Goal: Task Accomplishment & Management: Manage account settings

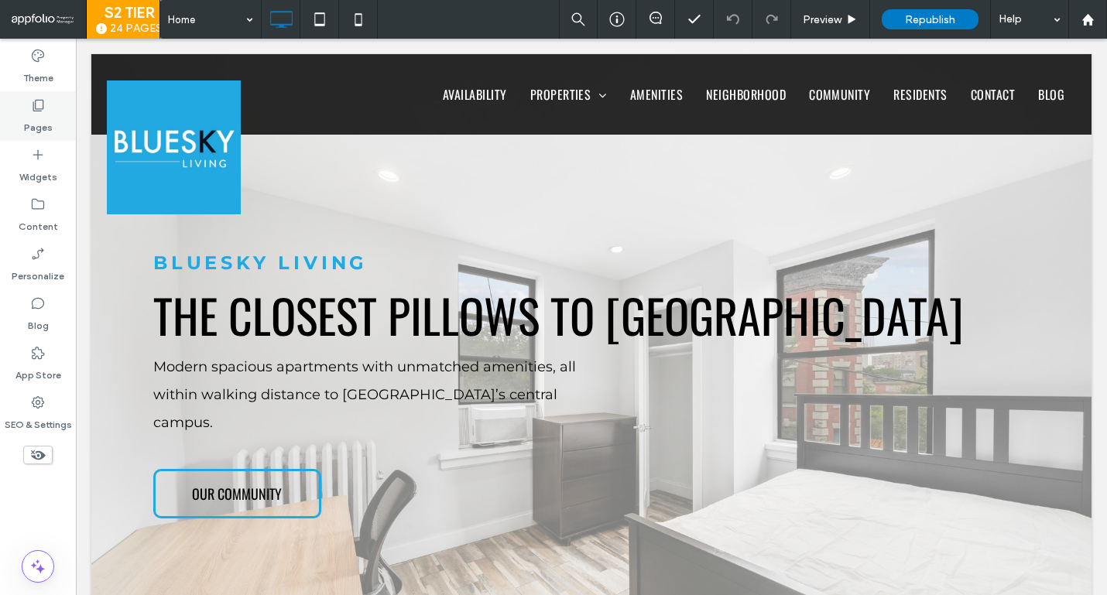
click at [60, 121] on div "Pages" at bounding box center [38, 116] width 76 height 50
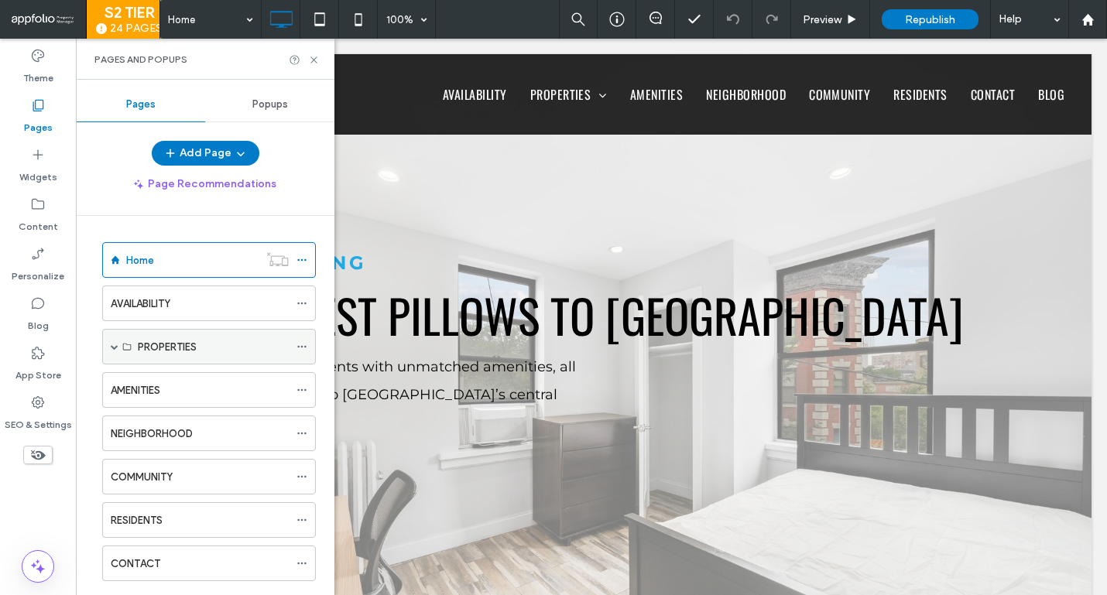
click at [114, 350] on span at bounding box center [115, 347] width 8 height 8
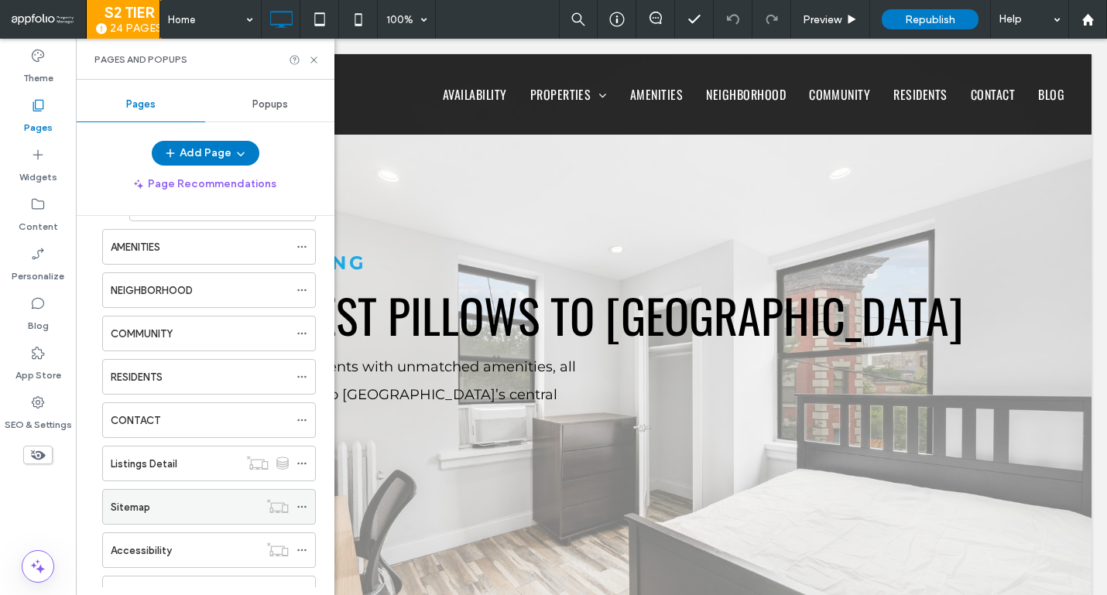
scroll to position [641, 0]
click at [159, 321] on div "COMMUNITY" at bounding box center [200, 334] width 178 height 34
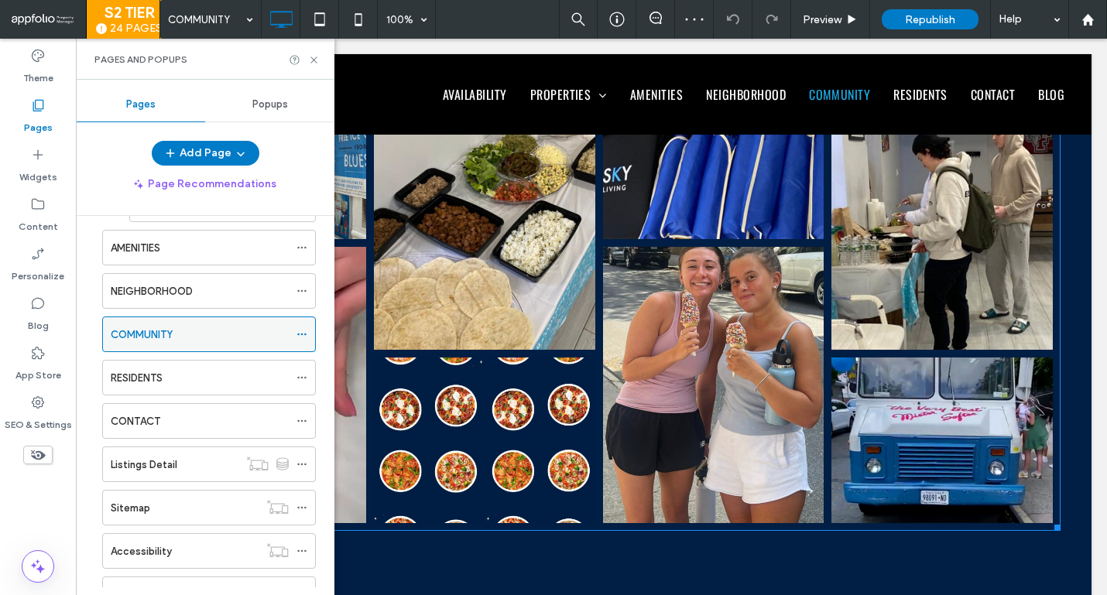
scroll to position [2631, 0]
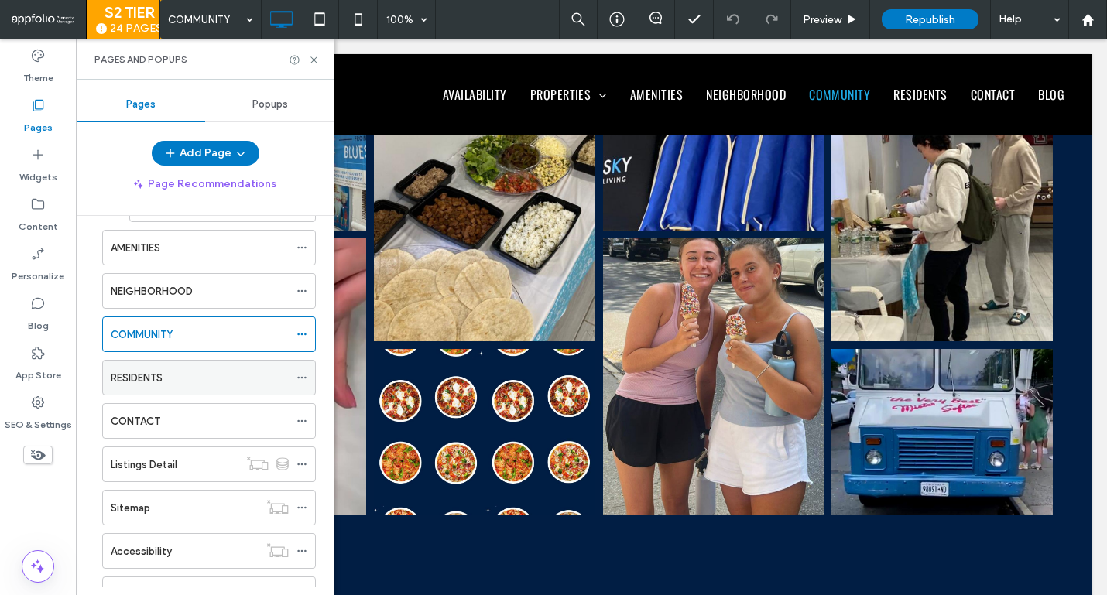
click at [186, 371] on div "RESIDENTS" at bounding box center [200, 378] width 178 height 16
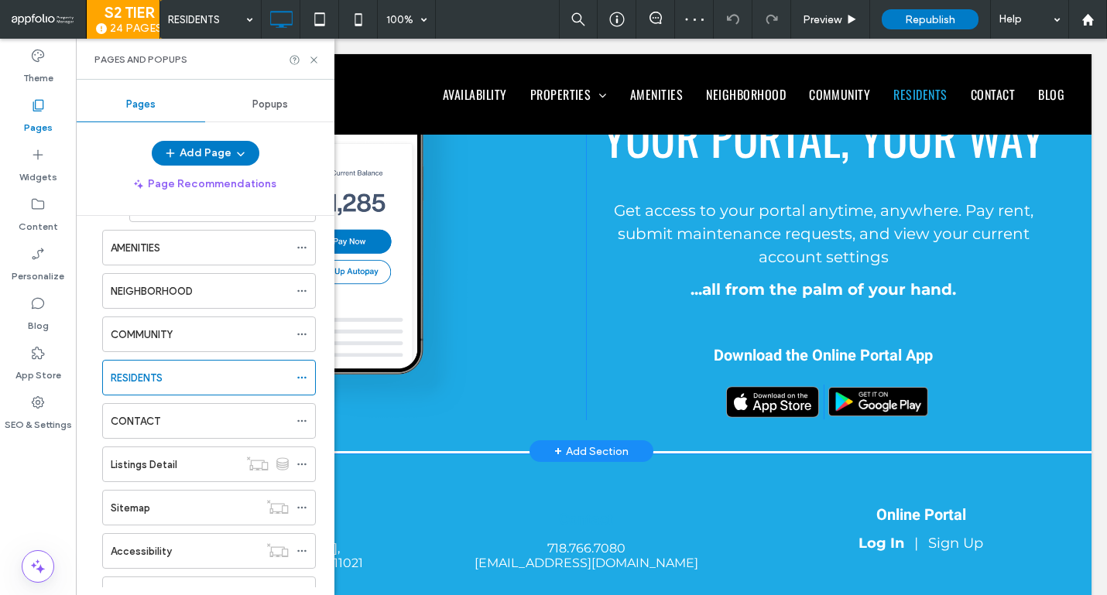
scroll to position [1378, 0]
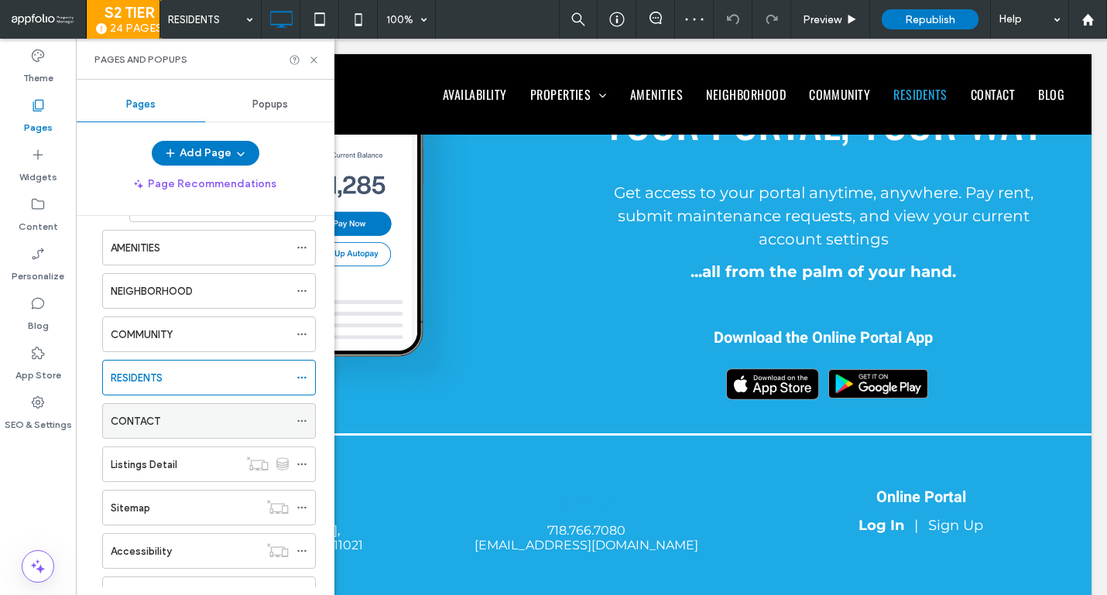
click at [206, 434] on div "CONTACT" at bounding box center [200, 421] width 178 height 34
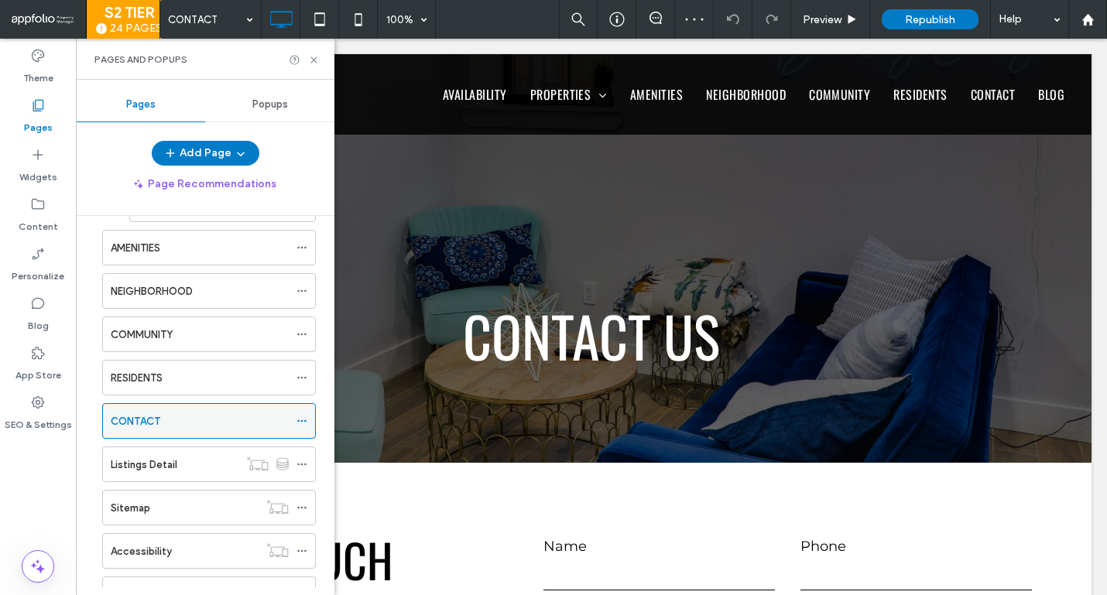
scroll to position [0, 0]
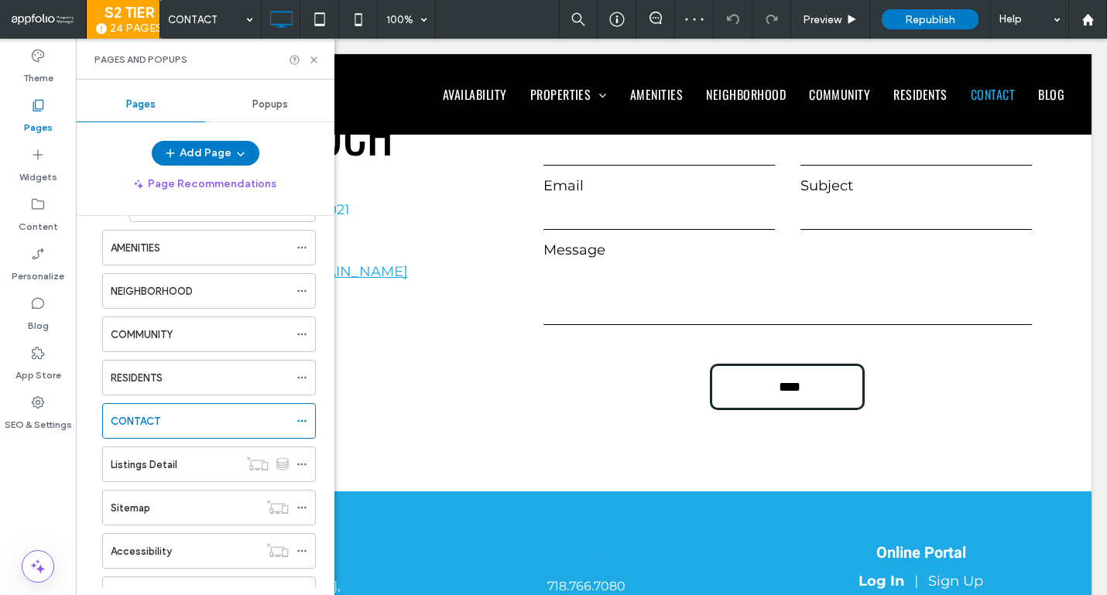
scroll to position [615, 0]
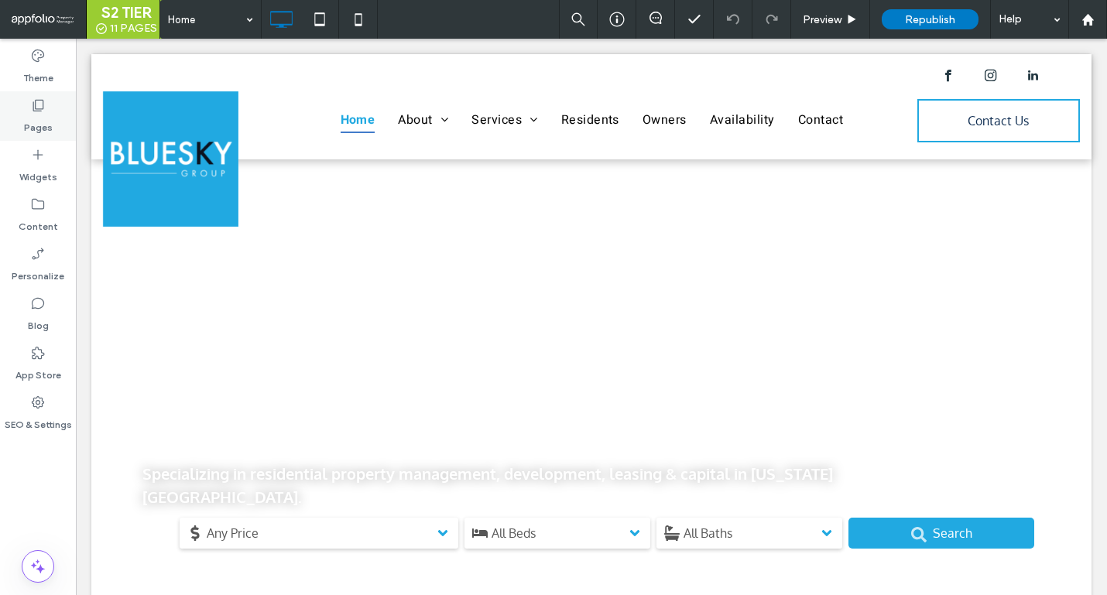
click at [51, 115] on div "Pages" at bounding box center [38, 116] width 76 height 50
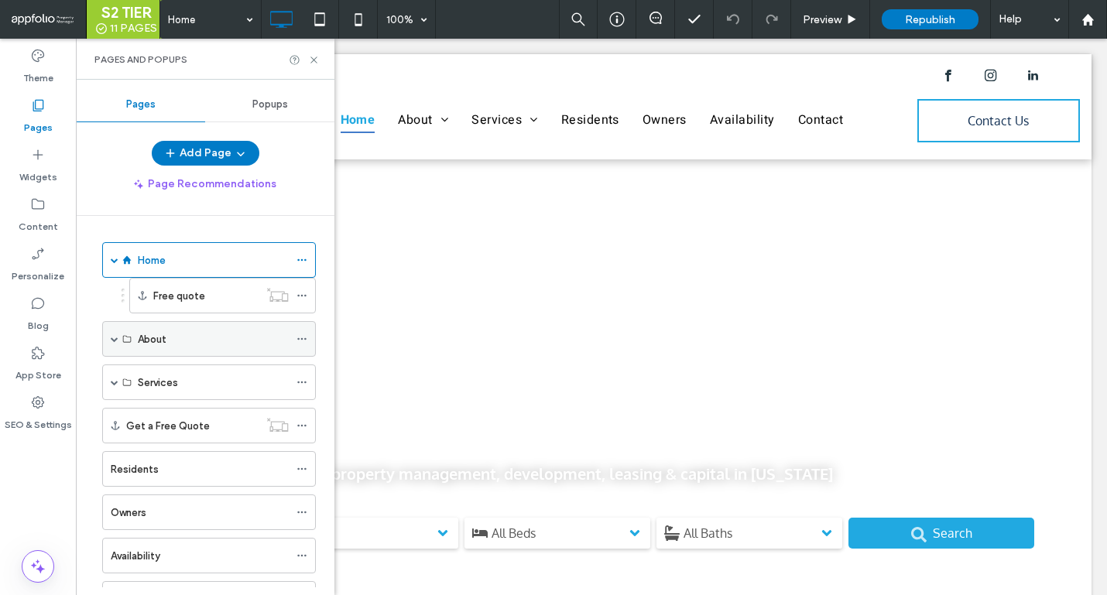
click at [115, 341] on span at bounding box center [115, 339] width 8 height 8
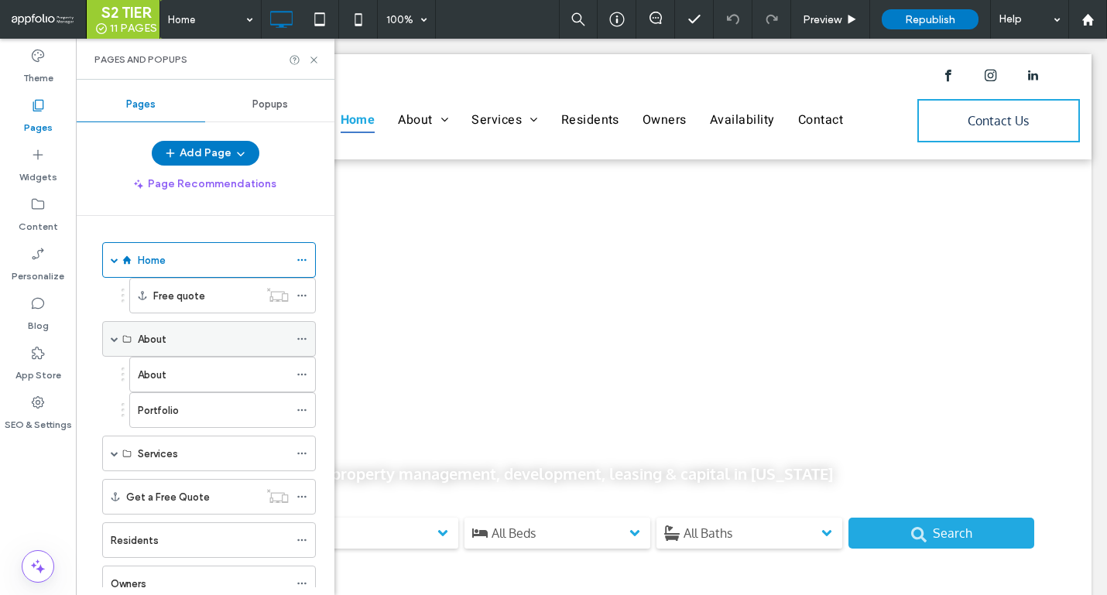
click at [180, 353] on div "About" at bounding box center [213, 339] width 151 height 34
click at [162, 368] on label "About" at bounding box center [152, 374] width 29 height 27
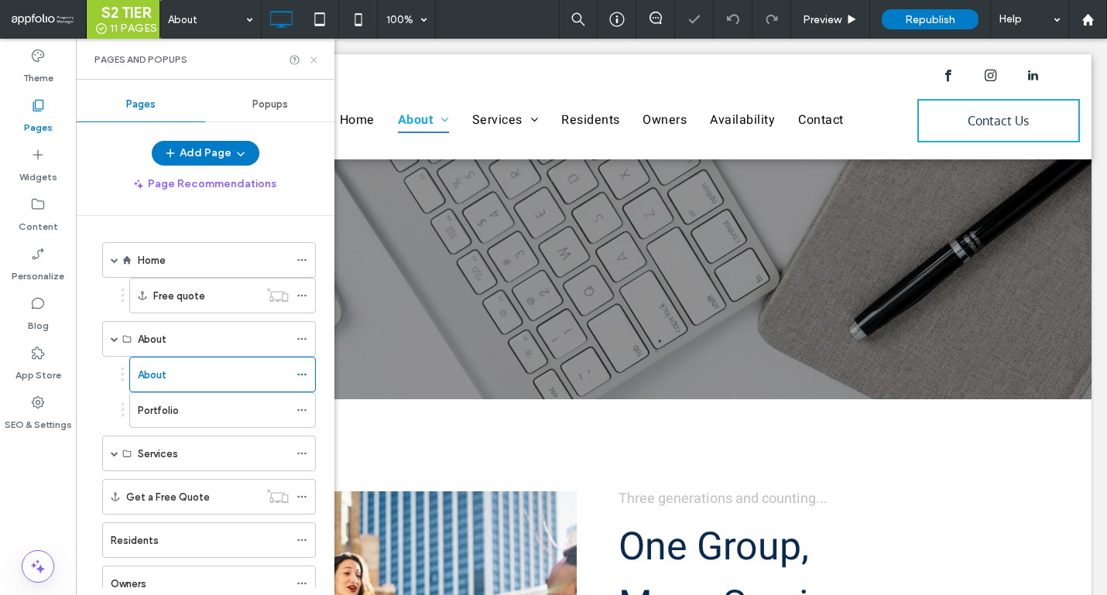
click at [319, 54] on icon at bounding box center [314, 60] width 12 height 12
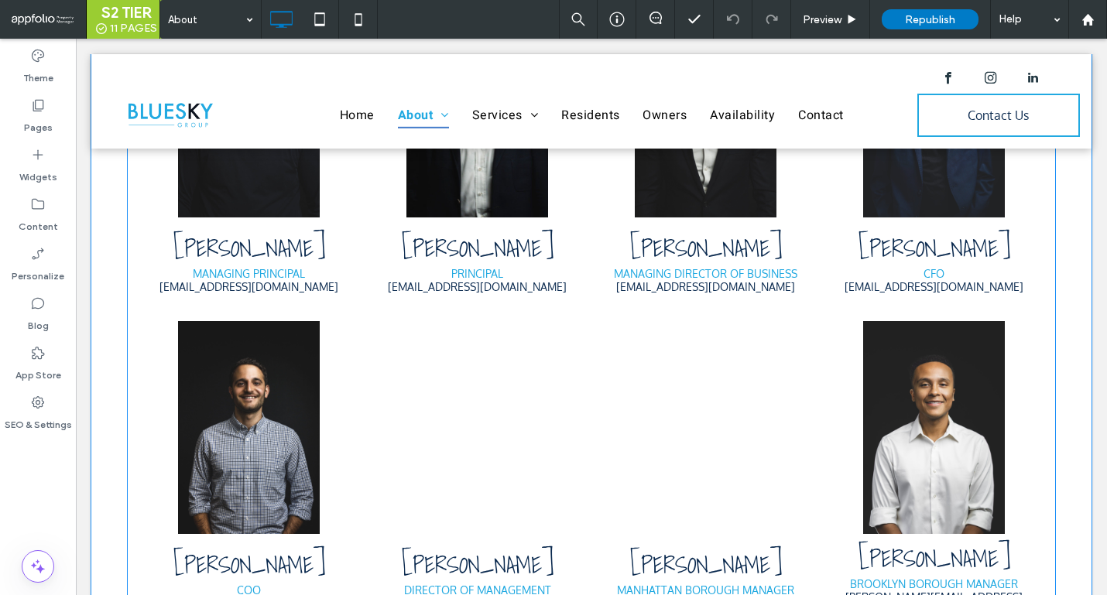
scroll to position [1673, 0]
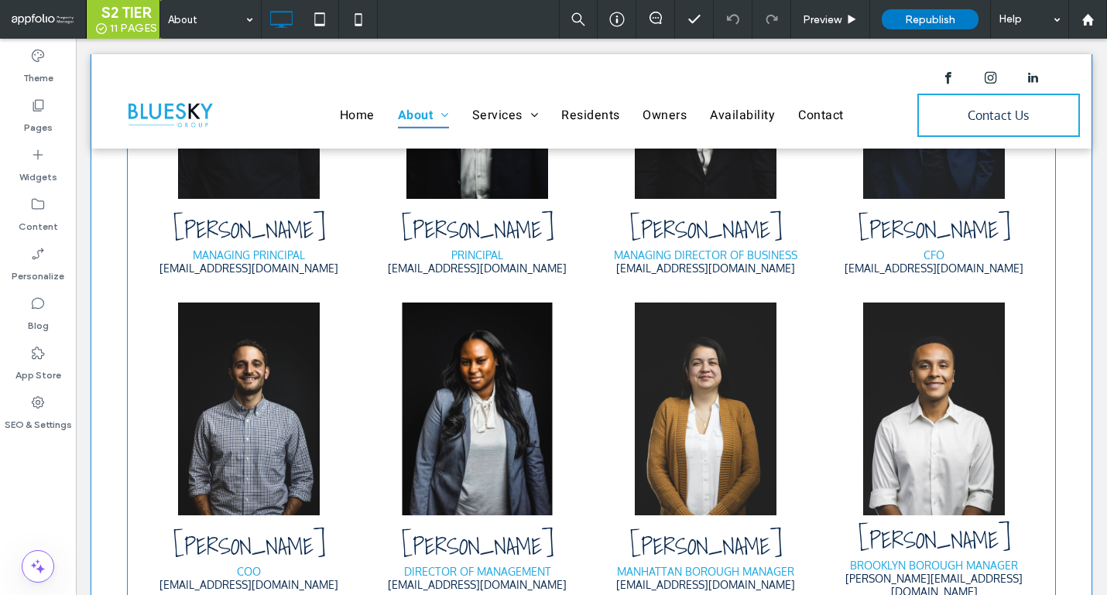
click at [492, 375] on link at bounding box center [478, 409] width 226 height 226
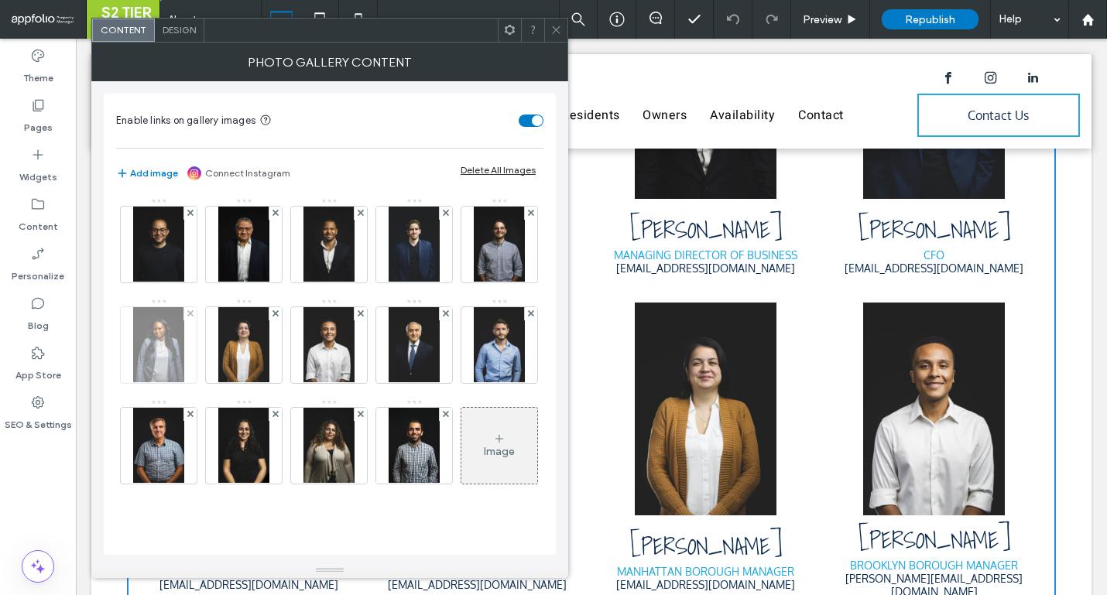
click at [183, 347] on img at bounding box center [158, 345] width 50 height 76
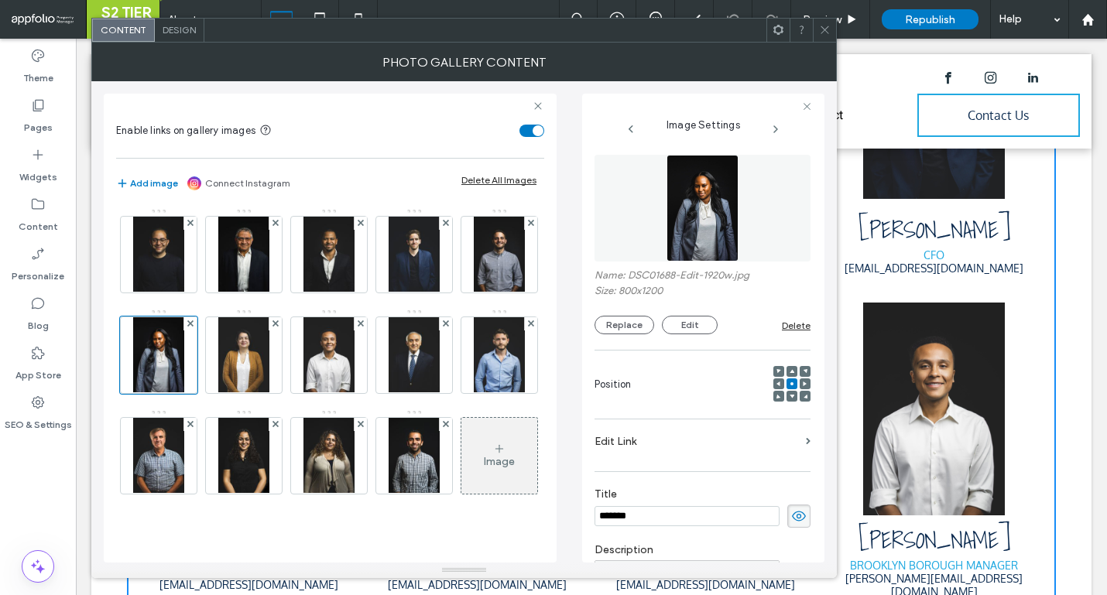
scroll to position [0, 0]
click at [819, 32] on icon at bounding box center [825, 30] width 12 height 12
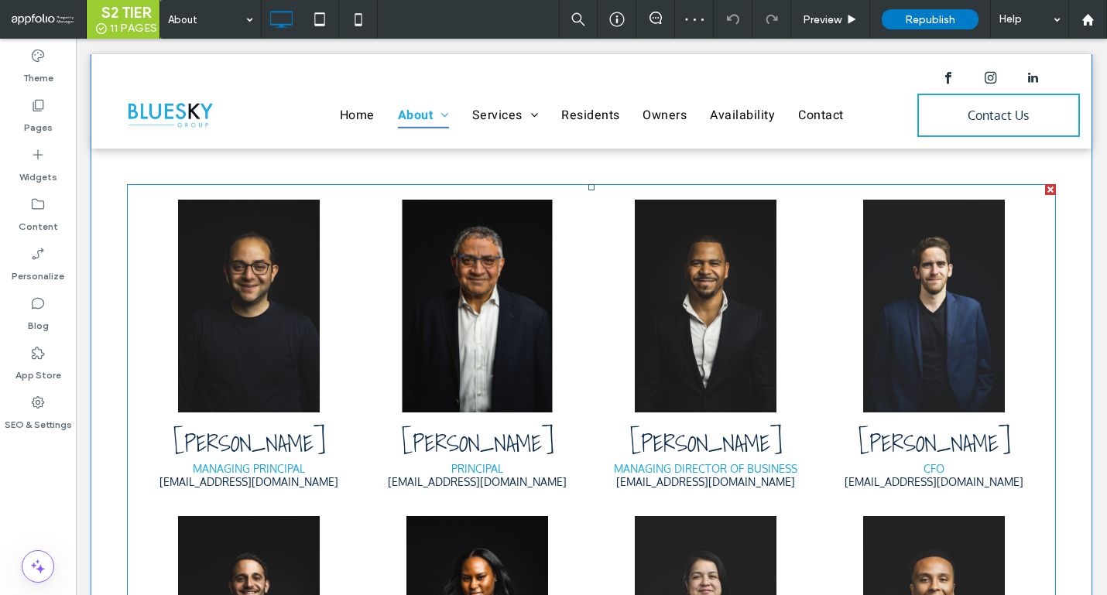
scroll to position [1461, 0]
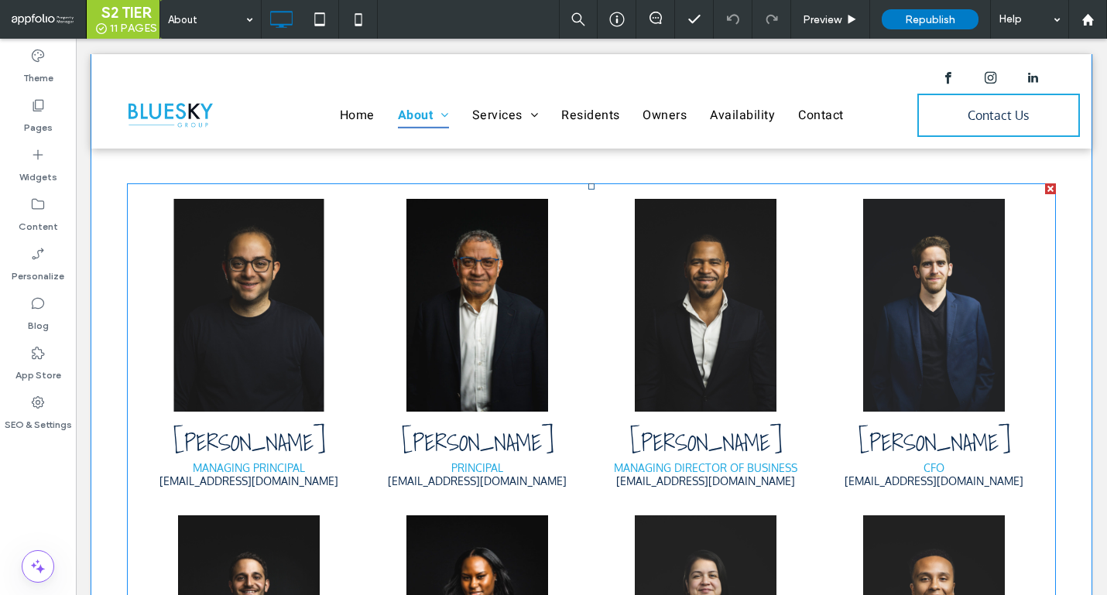
click at [349, 327] on link at bounding box center [249, 306] width 226 height 226
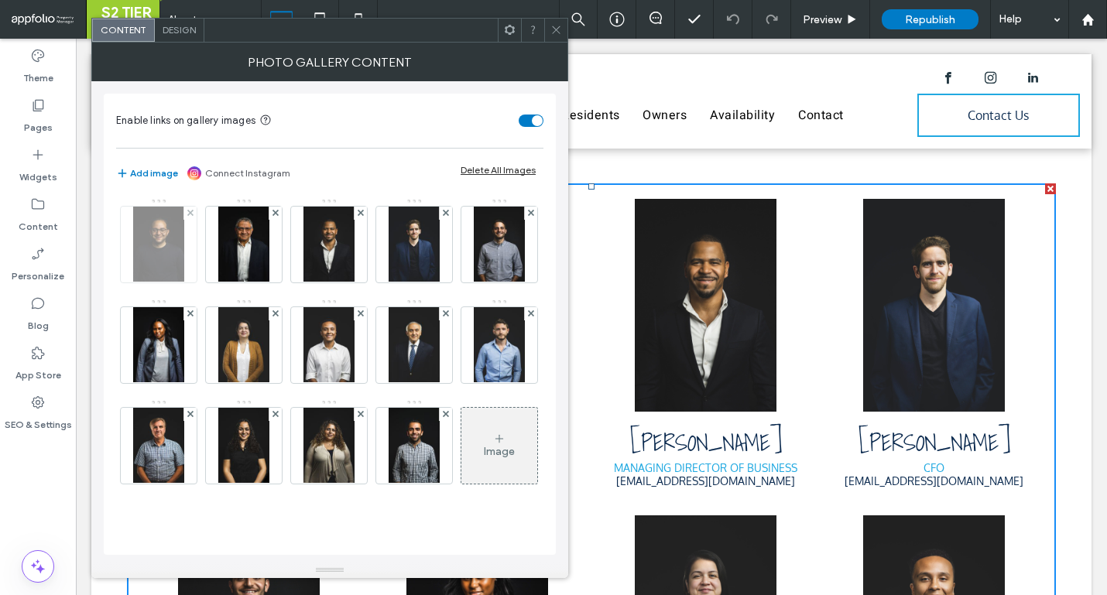
click at [179, 269] on img at bounding box center [158, 245] width 50 height 76
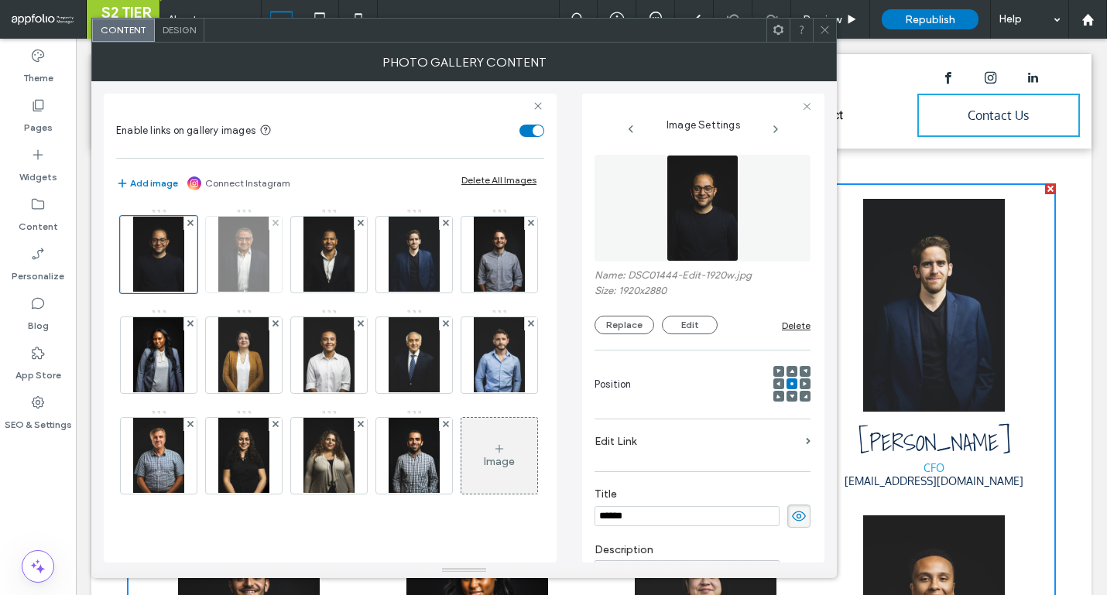
scroll to position [0, 0]
click at [264, 276] on img at bounding box center [243, 255] width 50 height 76
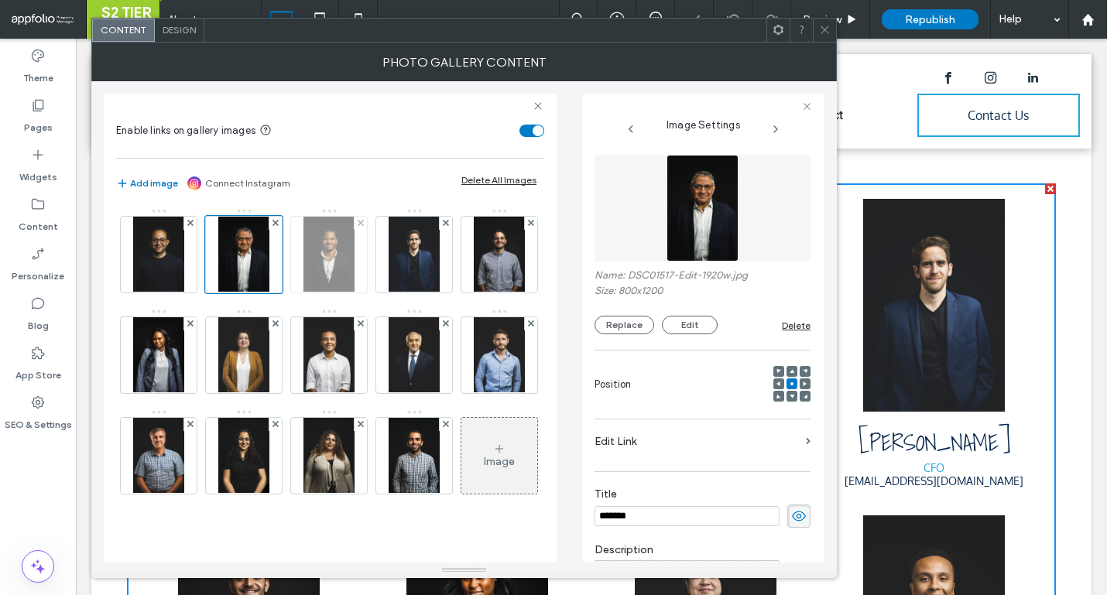
click at [308, 276] on img at bounding box center [328, 255] width 50 height 76
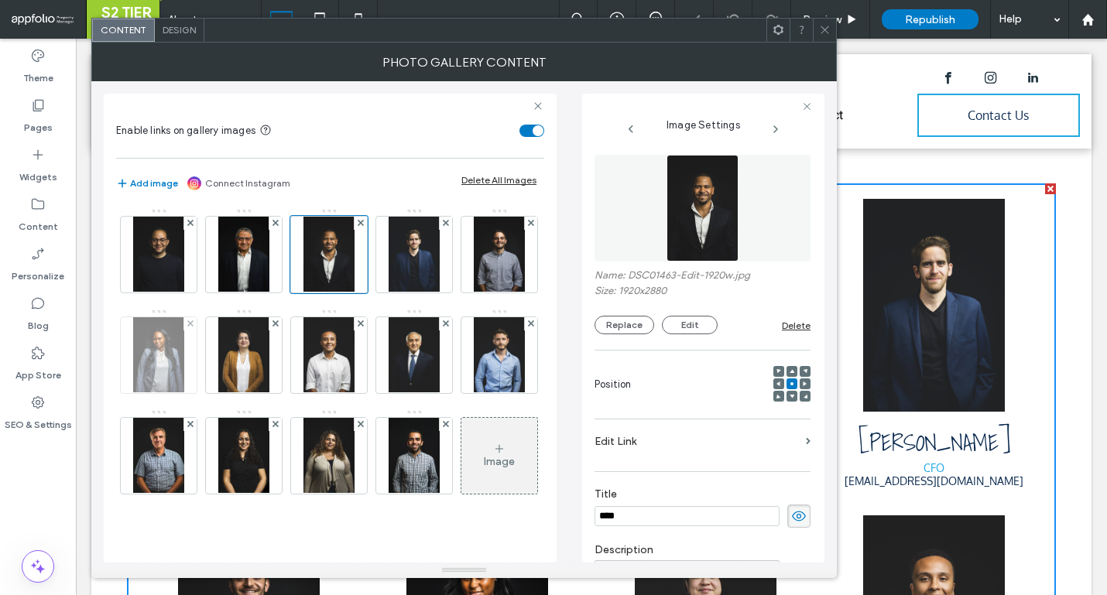
click at [183, 378] on img at bounding box center [158, 355] width 50 height 76
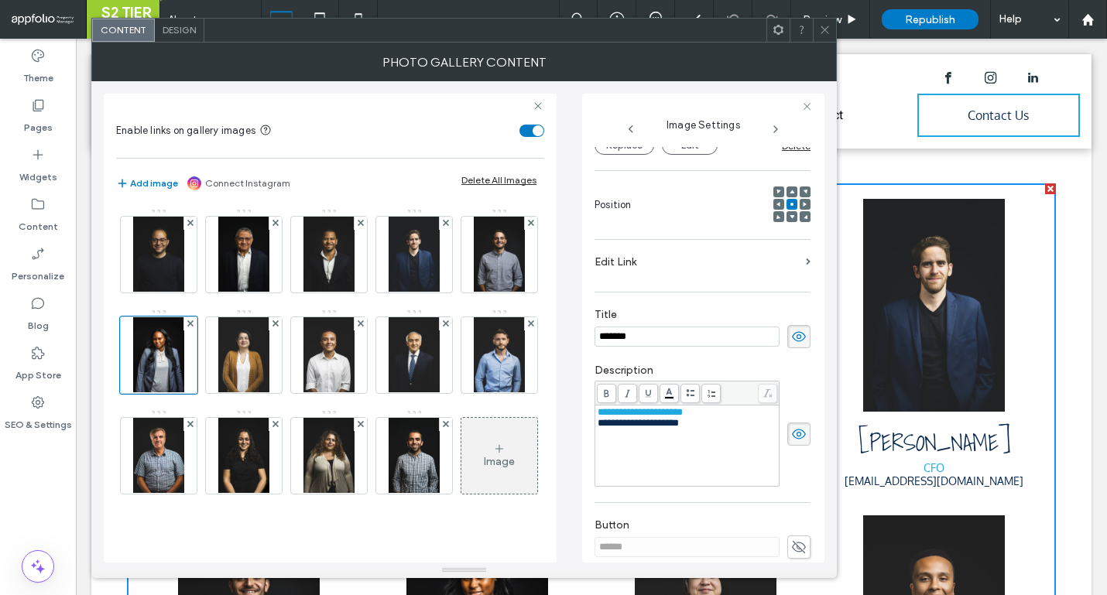
scroll to position [181, 0]
click at [721, 427] on div "**********" at bounding box center [688, 421] width 180 height 11
click at [797, 358] on div "**********" at bounding box center [702, 424] width 216 height 139
click at [824, 36] on span at bounding box center [825, 30] width 12 height 23
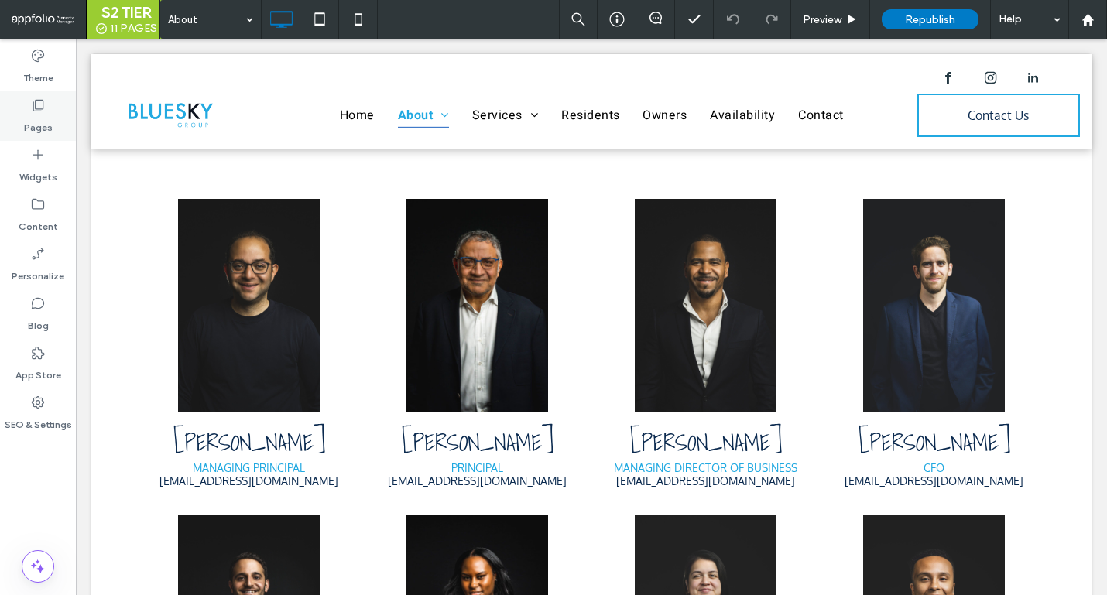
click at [54, 109] on div "Pages" at bounding box center [38, 116] width 76 height 50
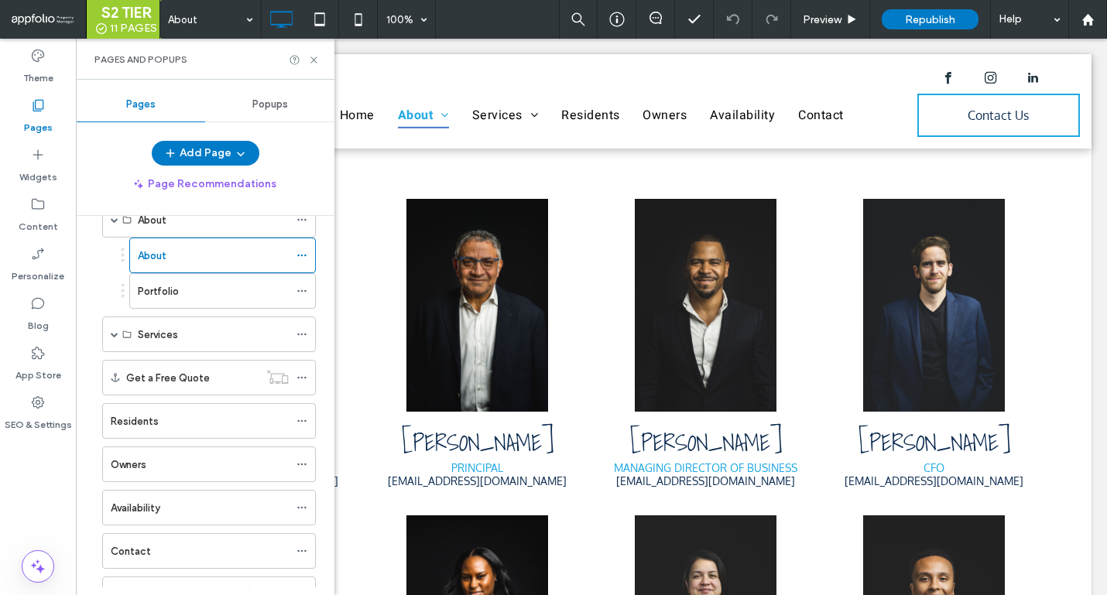
scroll to position [187, 0]
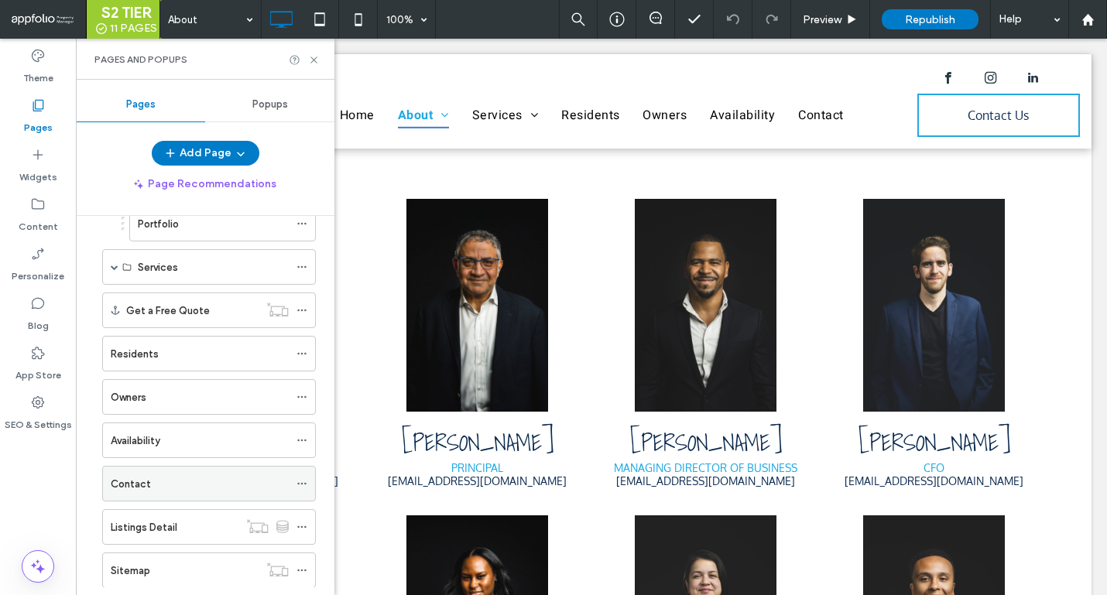
click at [189, 477] on div "Contact" at bounding box center [200, 484] width 178 height 16
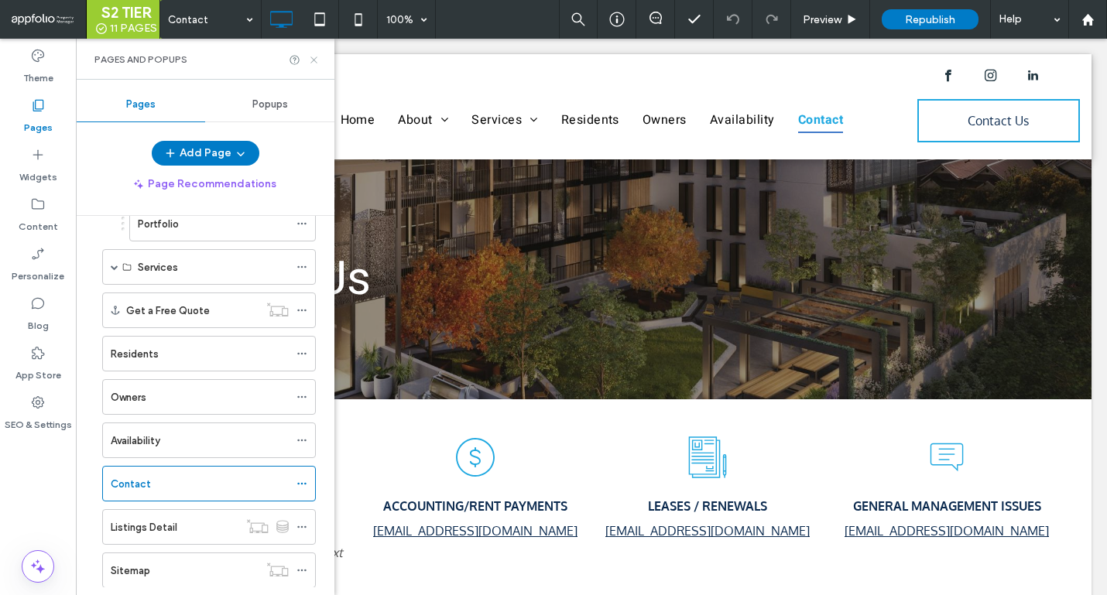
click at [313, 60] on icon at bounding box center [314, 60] width 12 height 12
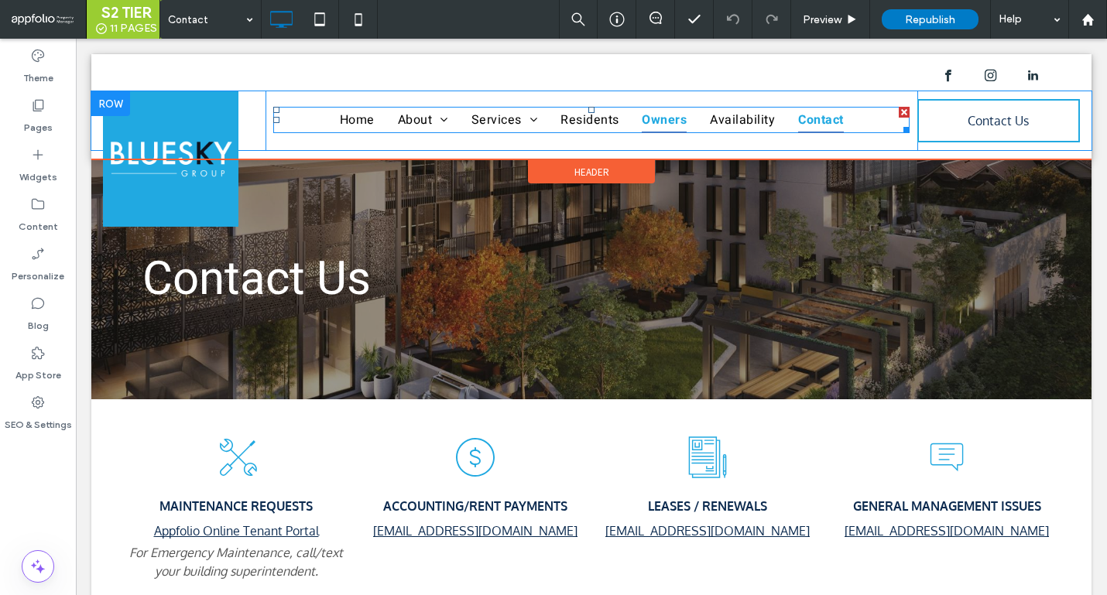
click at [630, 117] on link "Owners" at bounding box center [664, 120] width 68 height 26
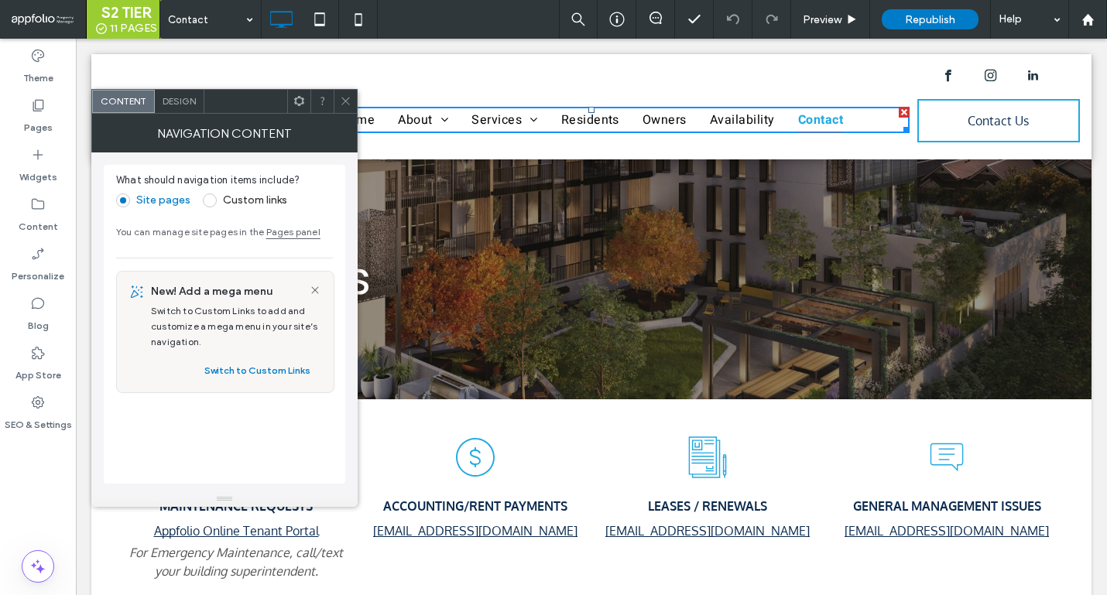
click at [337, 101] on div at bounding box center [345, 101] width 23 height 23
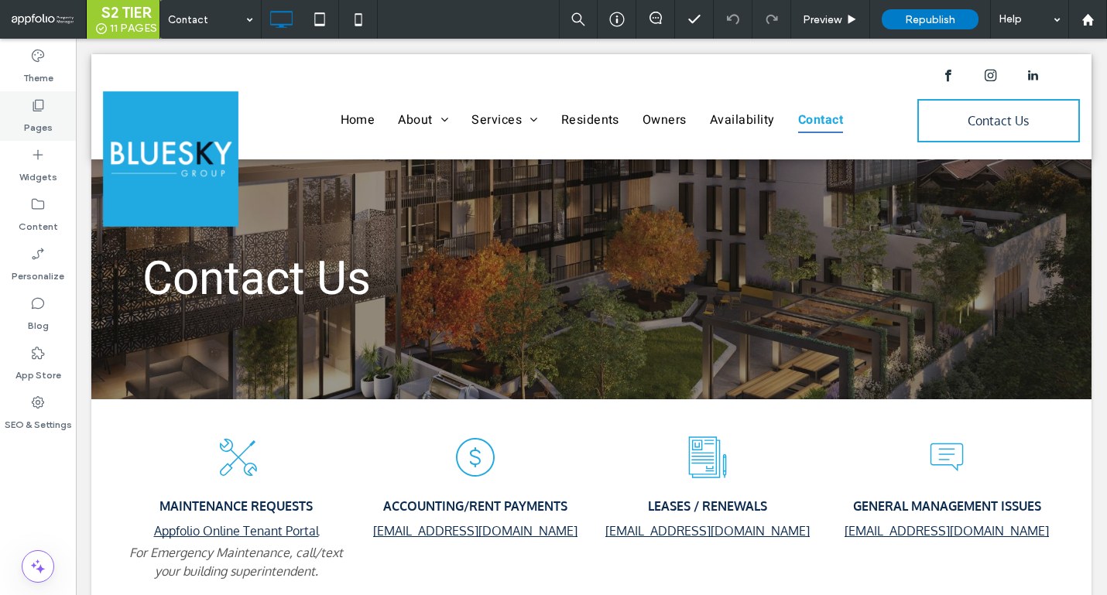
click at [30, 111] on icon at bounding box center [37, 105] width 15 height 15
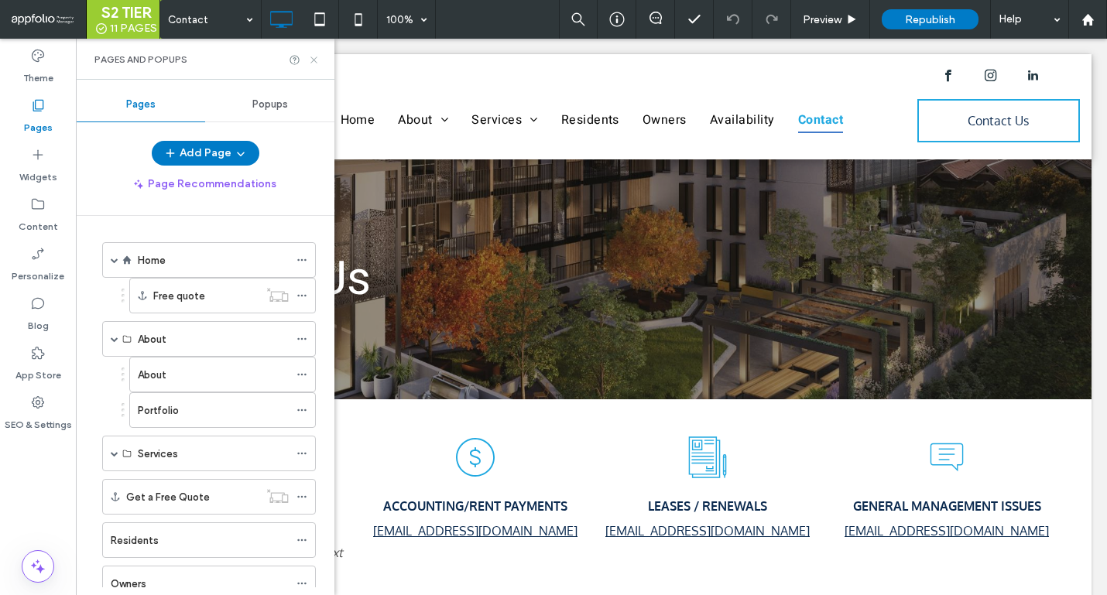
click at [309, 60] on icon at bounding box center [314, 60] width 12 height 12
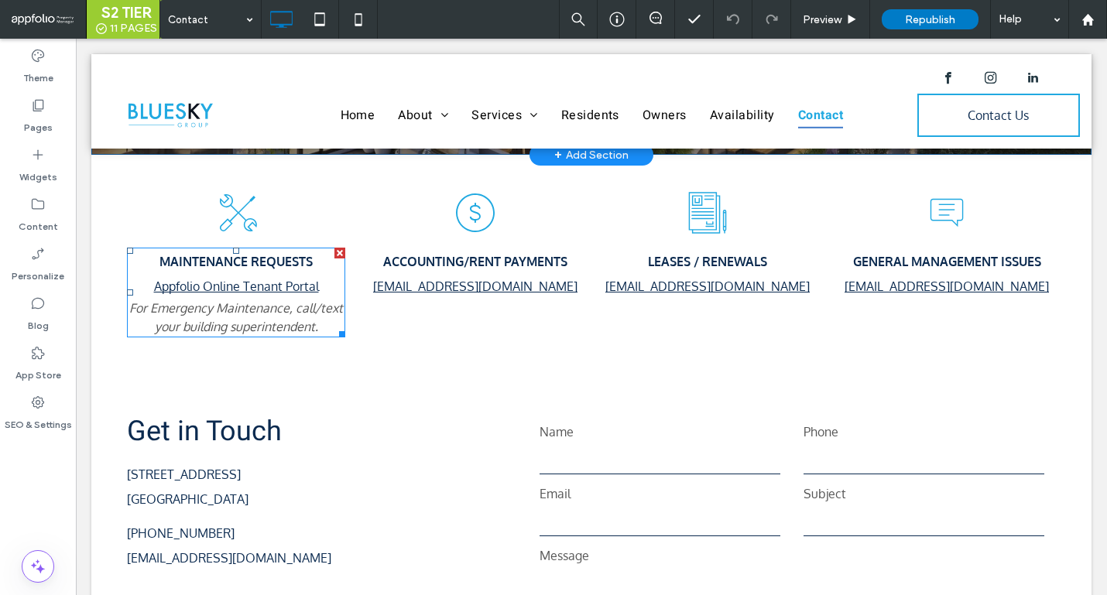
scroll to position [246, 0]
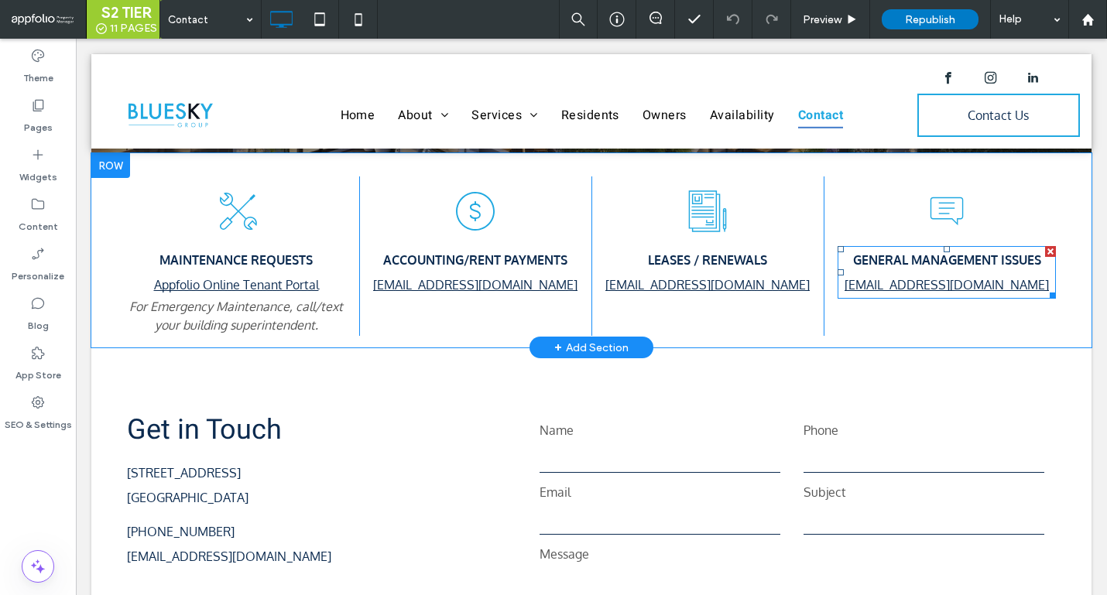
click at [917, 257] on span "GENERAL MANAGEMENT ISSUES" at bounding box center [947, 259] width 188 height 15
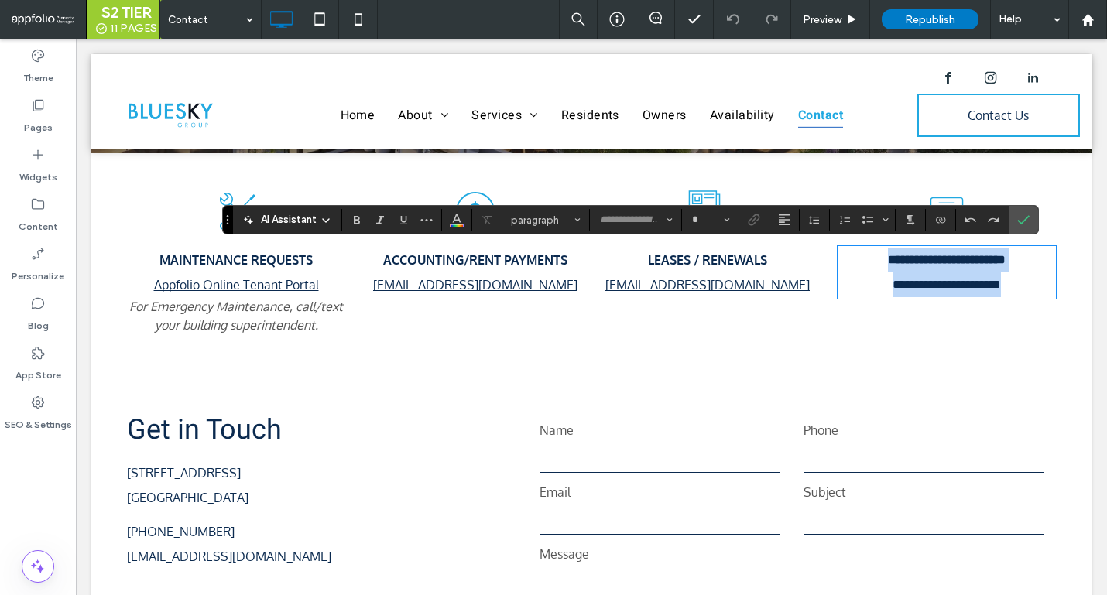
type input "******"
type input "**"
click at [982, 272] on p "**********" at bounding box center [947, 284] width 218 height 25
click at [1001, 284] on link "**********" at bounding box center [946, 285] width 108 height 12
click at [994, 284] on link "**********" at bounding box center [946, 285] width 108 height 12
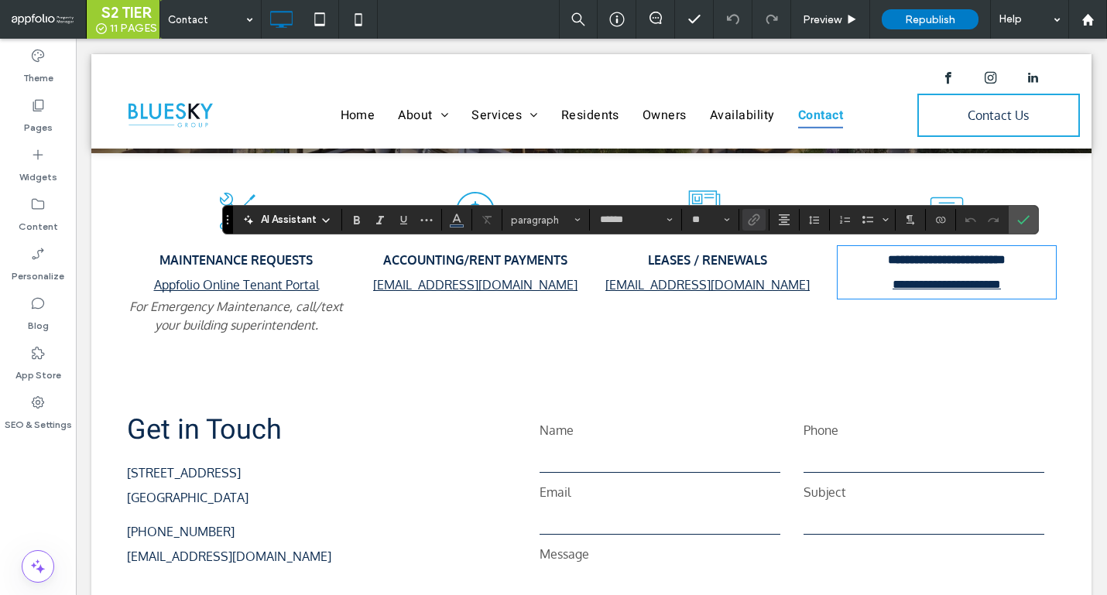
click at [899, 293] on p "**********" at bounding box center [947, 284] width 218 height 25
drag, startPoint x: 872, startPoint y: 286, endPoint x: 1020, endPoint y: 287, distance: 148.6
click at [1001, 287] on link "**********" at bounding box center [946, 285] width 108 height 12
click at [1036, 287] on p "**********" at bounding box center [947, 284] width 218 height 25
click at [1022, 219] on icon "Confirm" at bounding box center [1023, 220] width 12 height 12
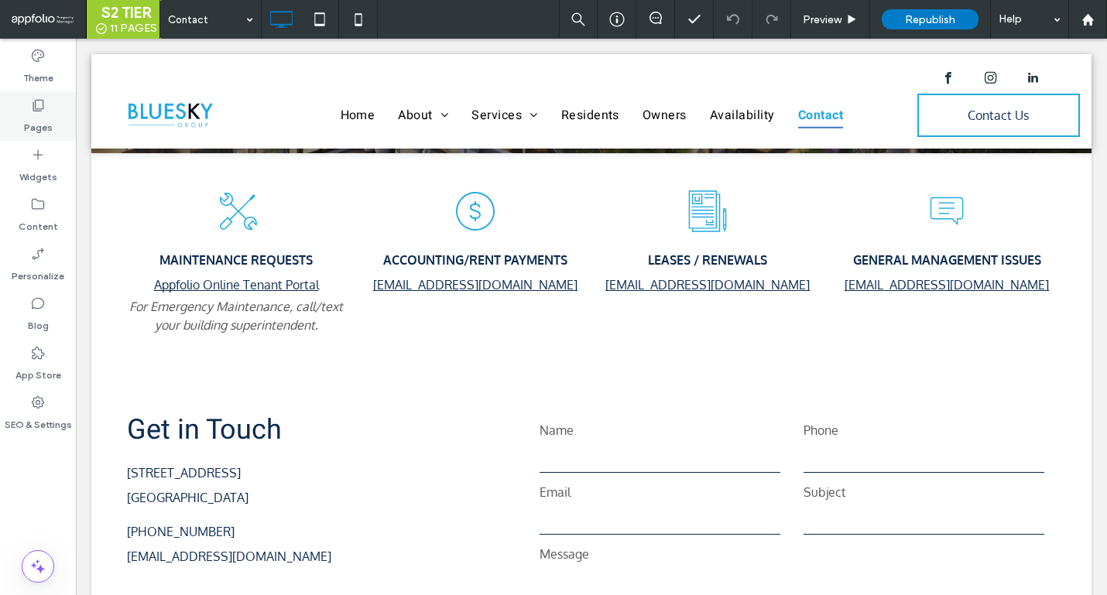
click at [48, 126] on label "Pages" at bounding box center [38, 124] width 29 height 22
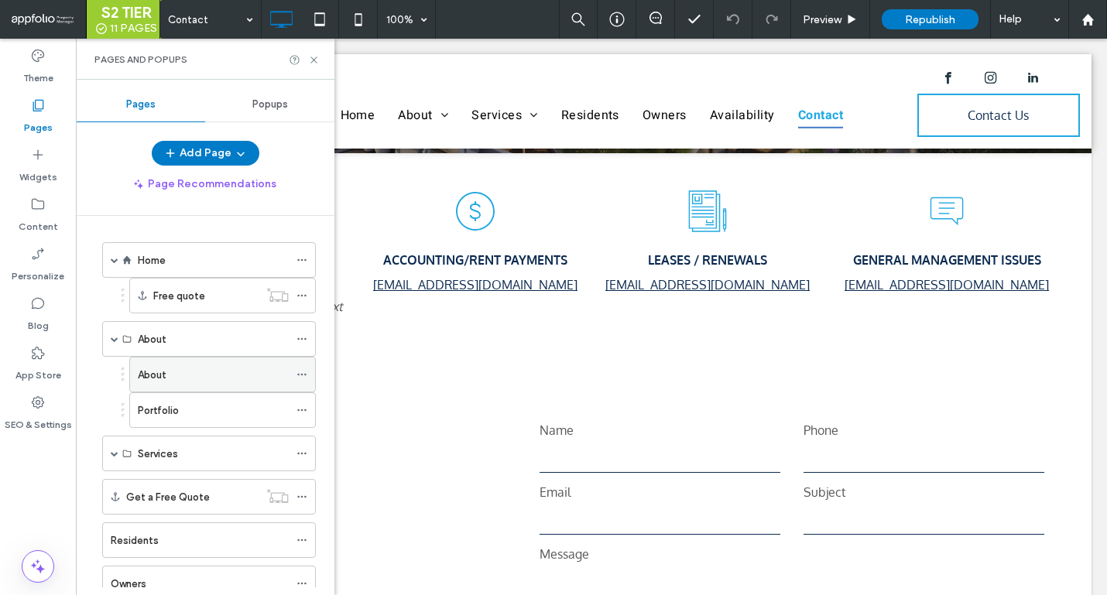
click at [168, 375] on div "About" at bounding box center [213, 375] width 151 height 16
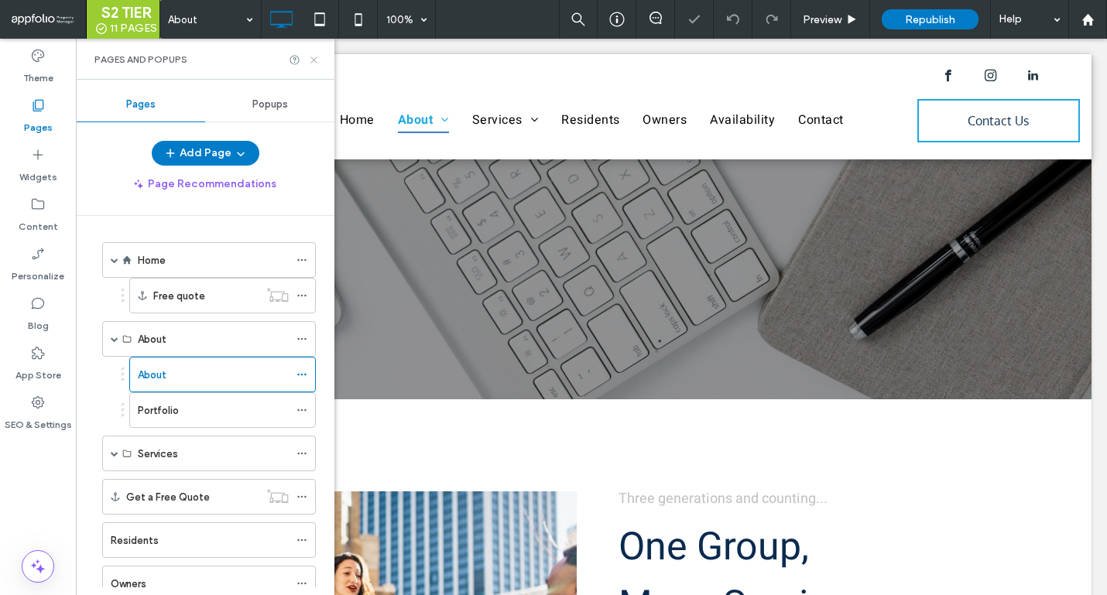
click at [315, 61] on use at bounding box center [313, 60] width 6 height 6
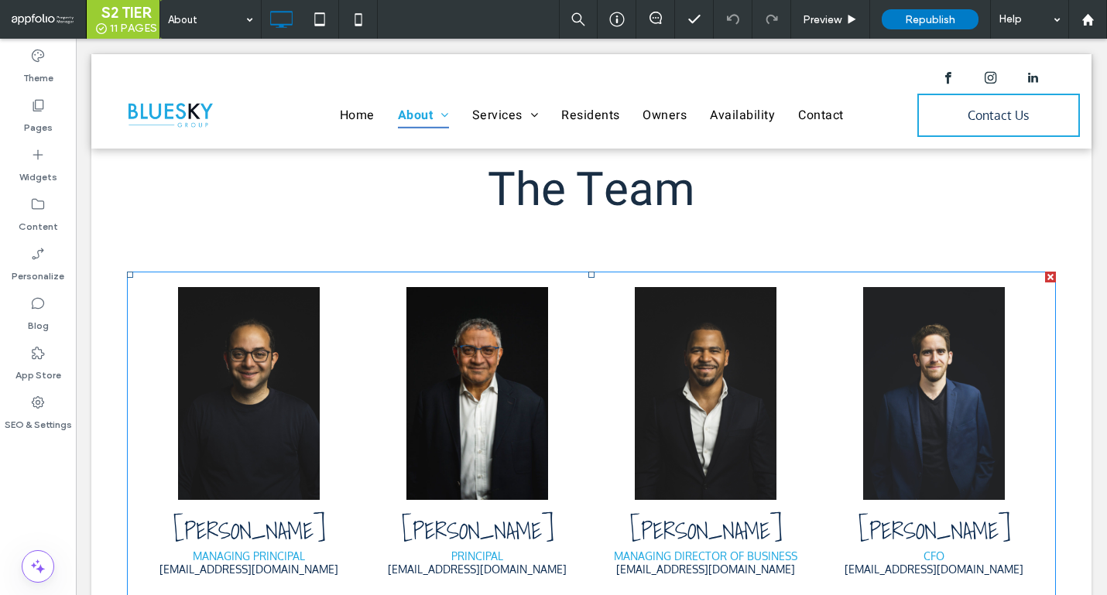
scroll to position [1373, 0]
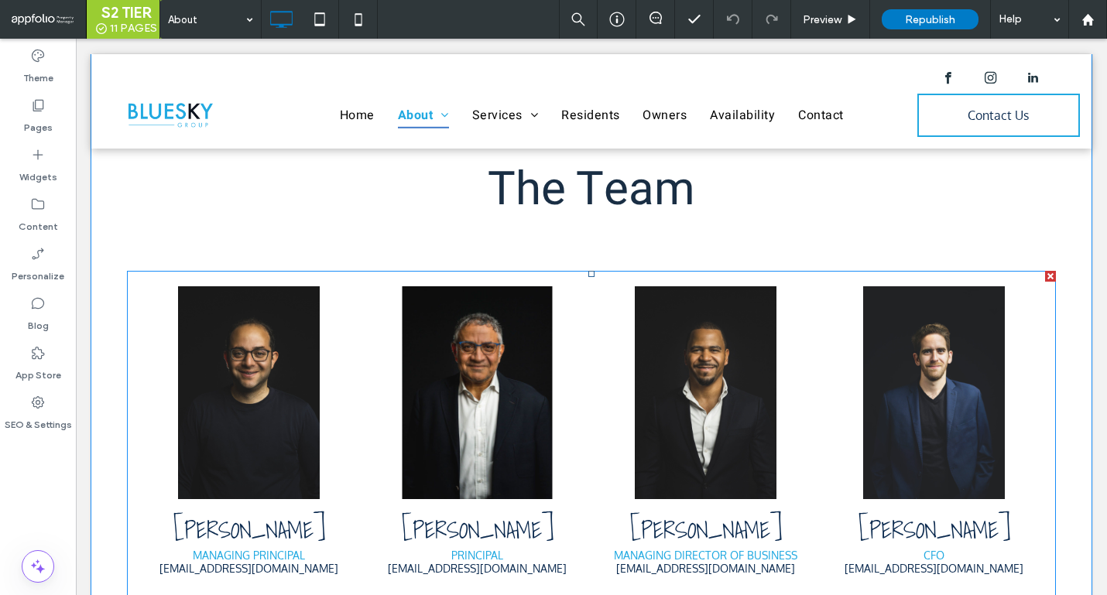
click at [380, 336] on link at bounding box center [478, 393] width 226 height 226
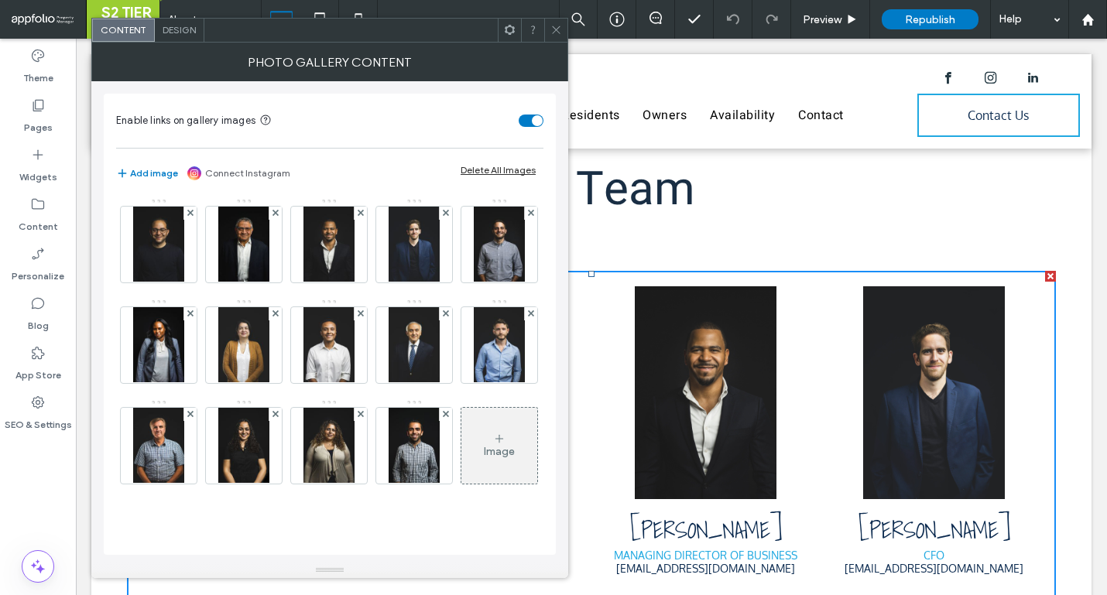
click at [552, 30] on icon at bounding box center [556, 30] width 12 height 12
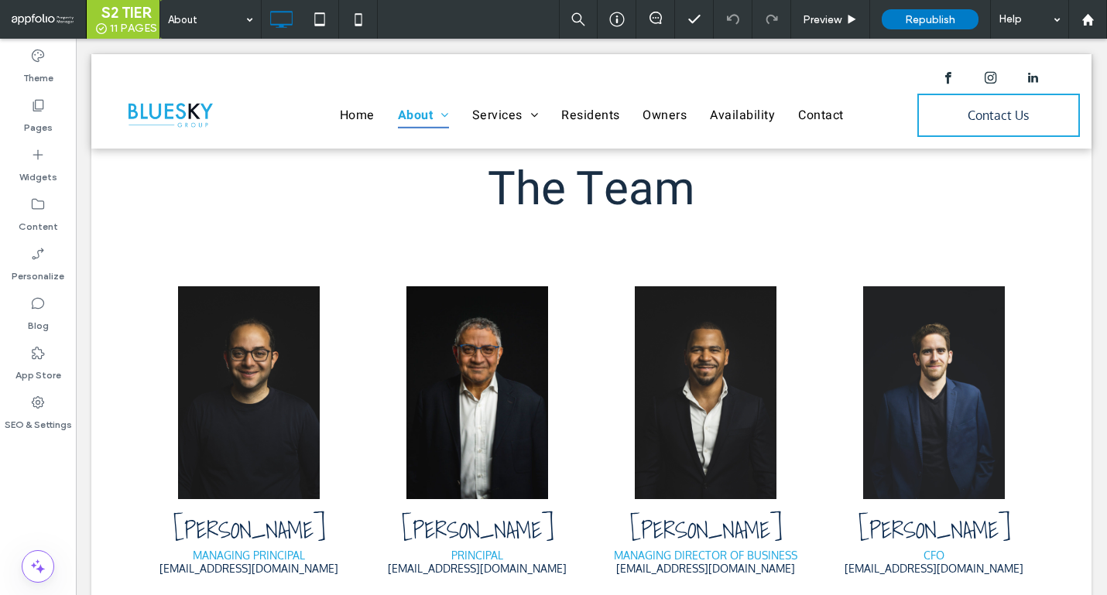
drag, startPoint x: 730, startPoint y: 22, endPoint x: 537, endPoint y: 20, distance: 192.7
click at [537, 20] on div "About Preview Republish Help" at bounding box center [632, 19] width 947 height 39
